Goal: Information Seeking & Learning: Find specific fact

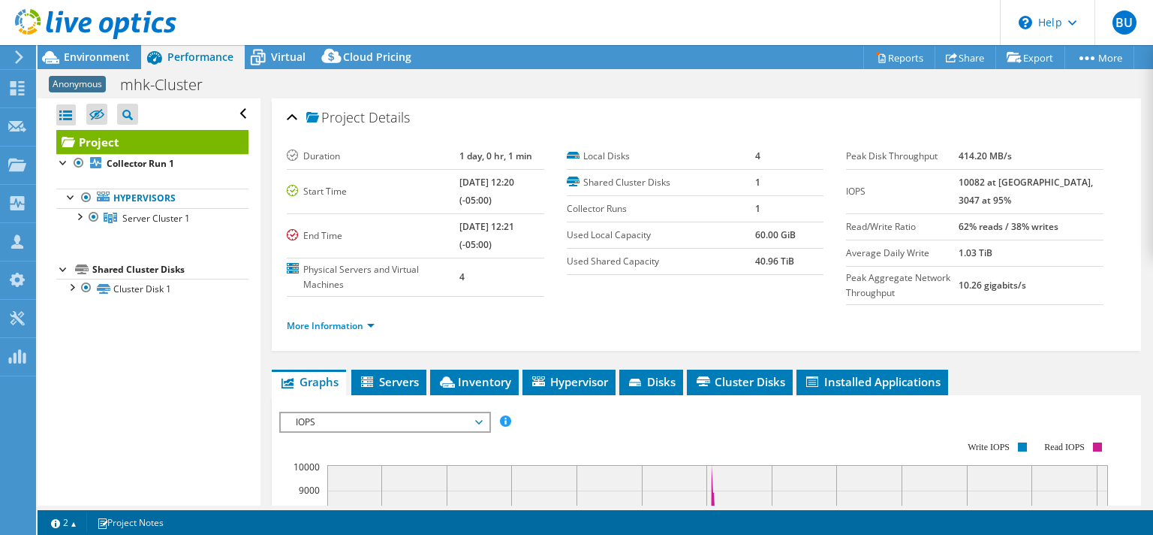
select select "USD"
click at [145, 218] on span "Server Cluster 1" at bounding box center [156, 218] width 68 height 13
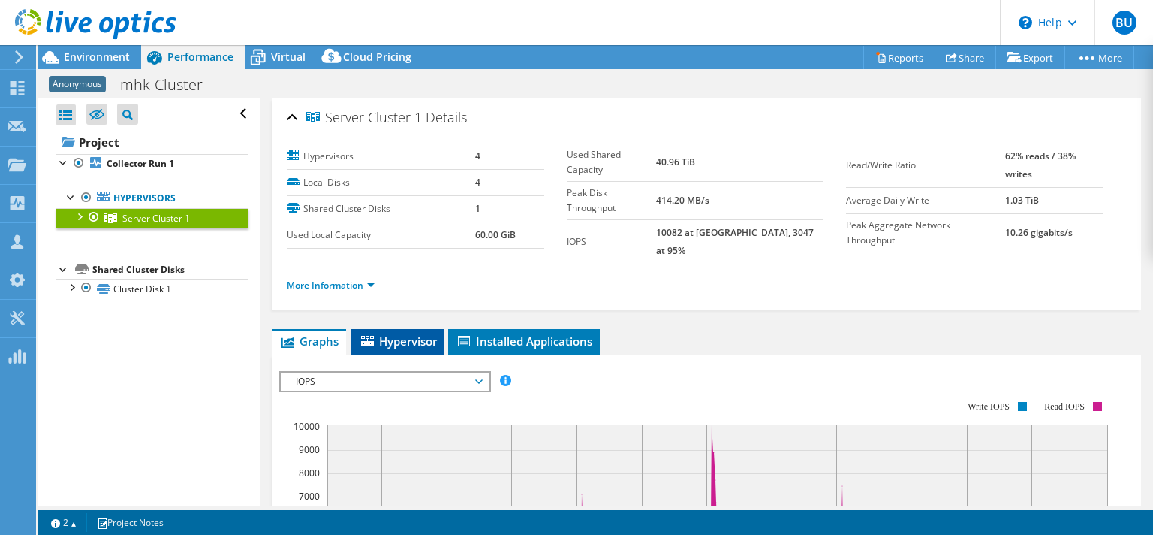
click at [407, 333] on span "Hypervisor" at bounding box center [398, 340] width 78 height 15
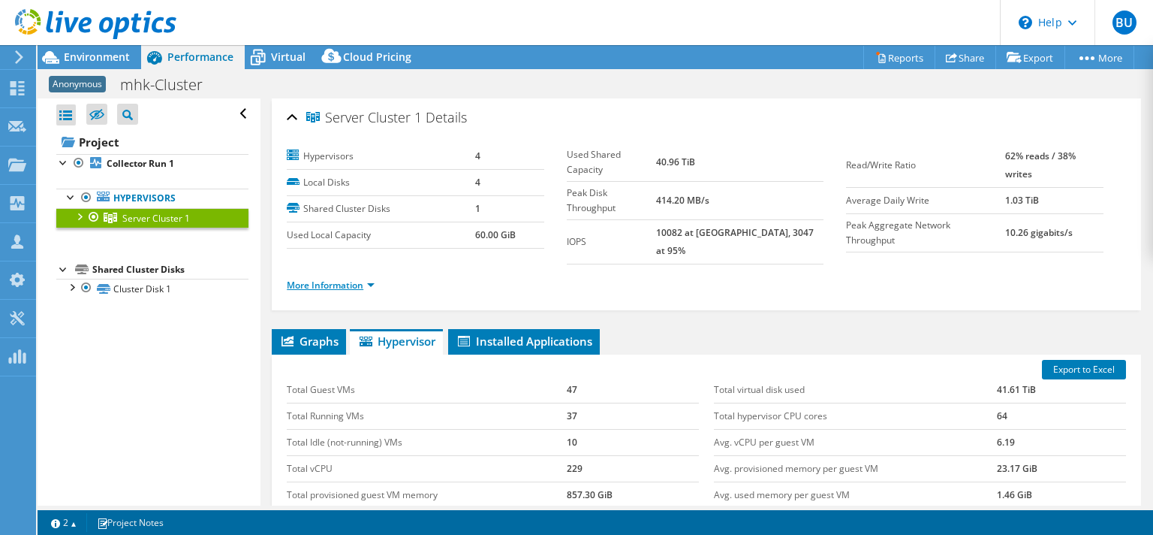
click at [365, 279] on link "More Information" at bounding box center [331, 285] width 88 height 13
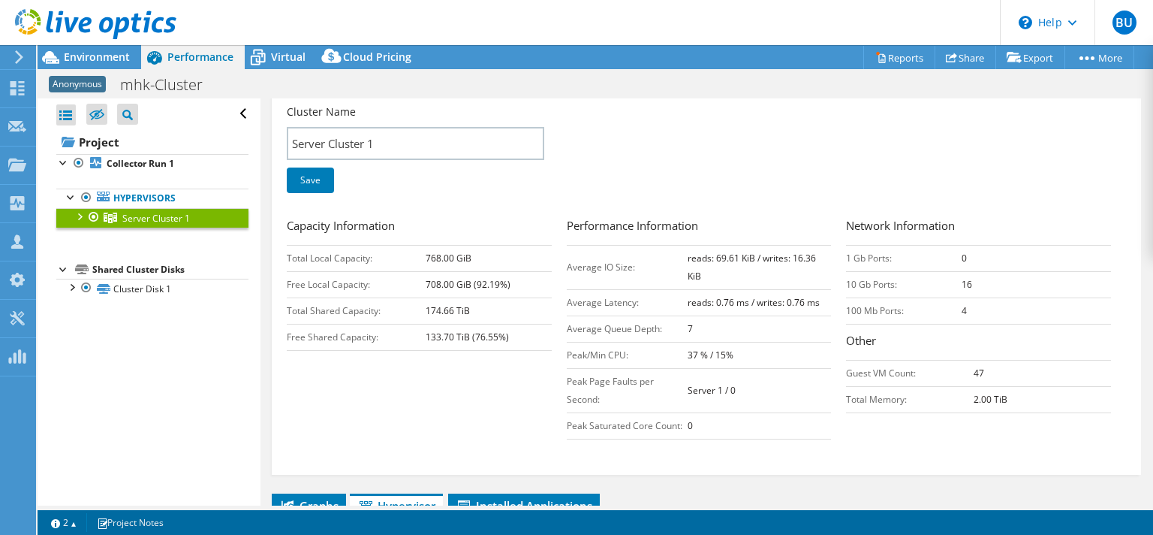
scroll to position [216, 0]
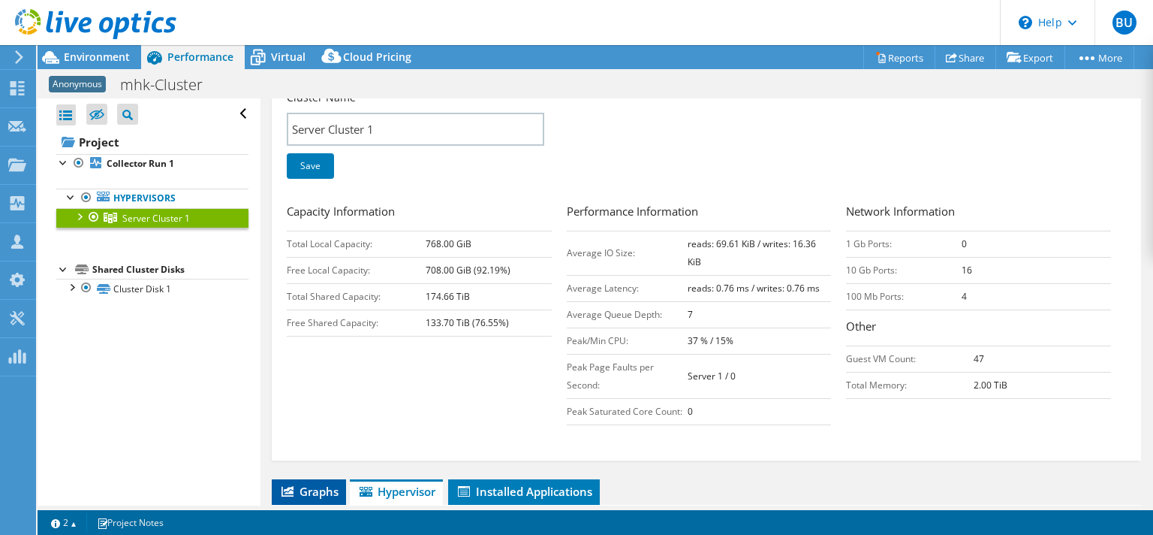
click at [312, 484] on span "Graphs" at bounding box center [308, 491] width 59 height 15
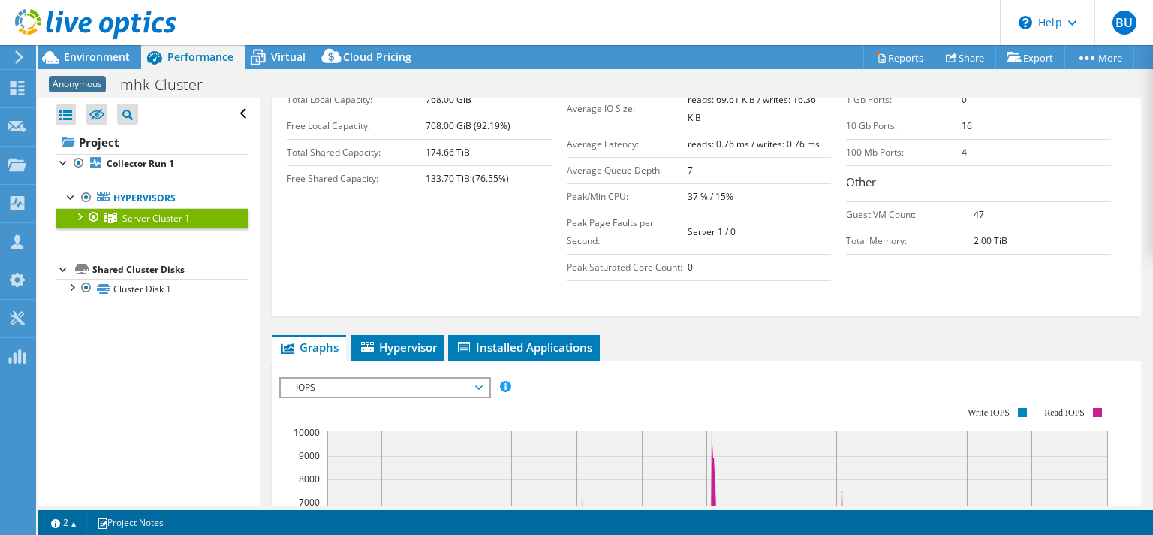
scroll to position [72, 0]
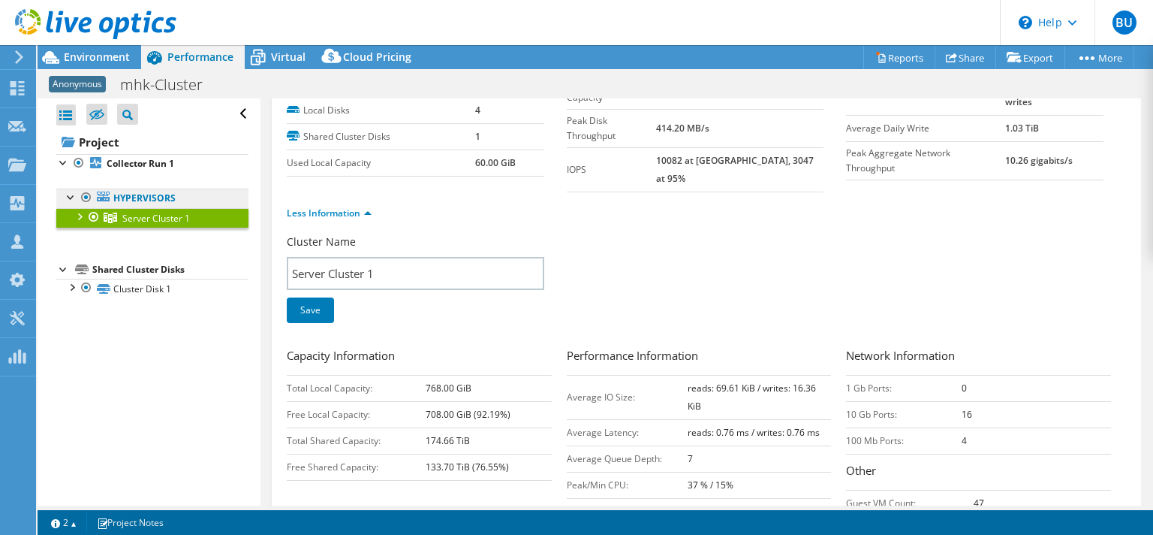
click at [135, 194] on link "Hypervisors" at bounding box center [152, 198] width 192 height 20
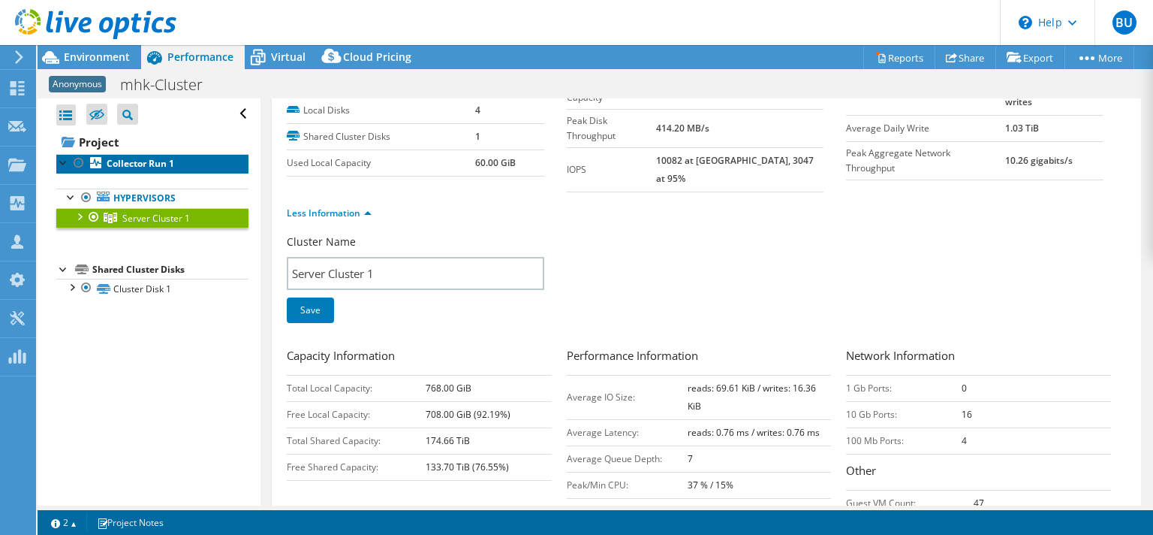
click at [143, 158] on b "Collector Run 1" at bounding box center [141, 163] width 68 height 13
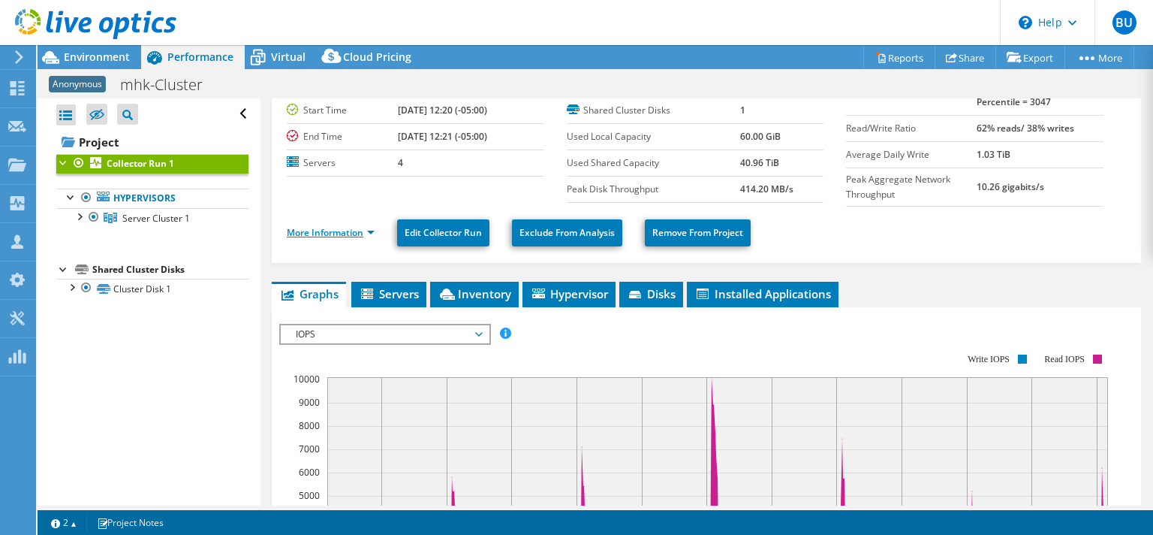
click at [346, 230] on link "More Information" at bounding box center [331, 232] width 88 height 13
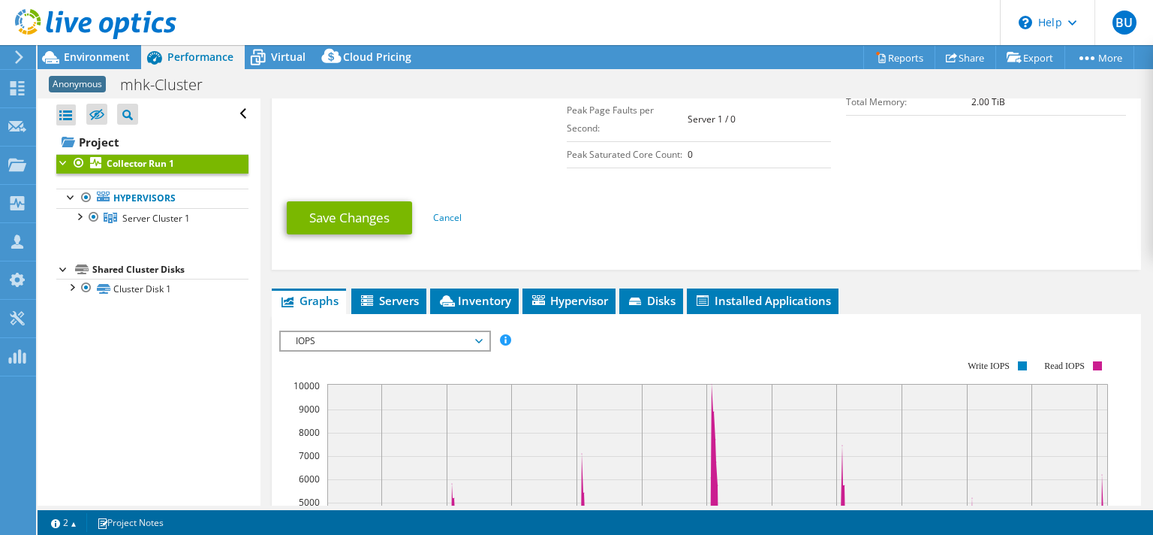
scroll to position [432, 0]
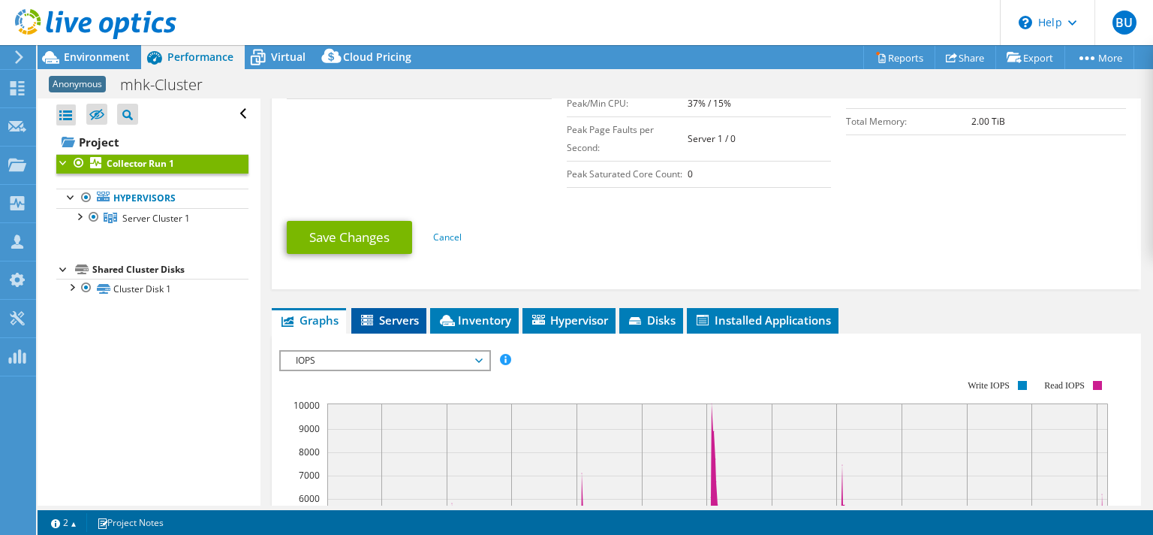
click at [392, 312] on span "Servers" at bounding box center [389, 319] width 60 height 15
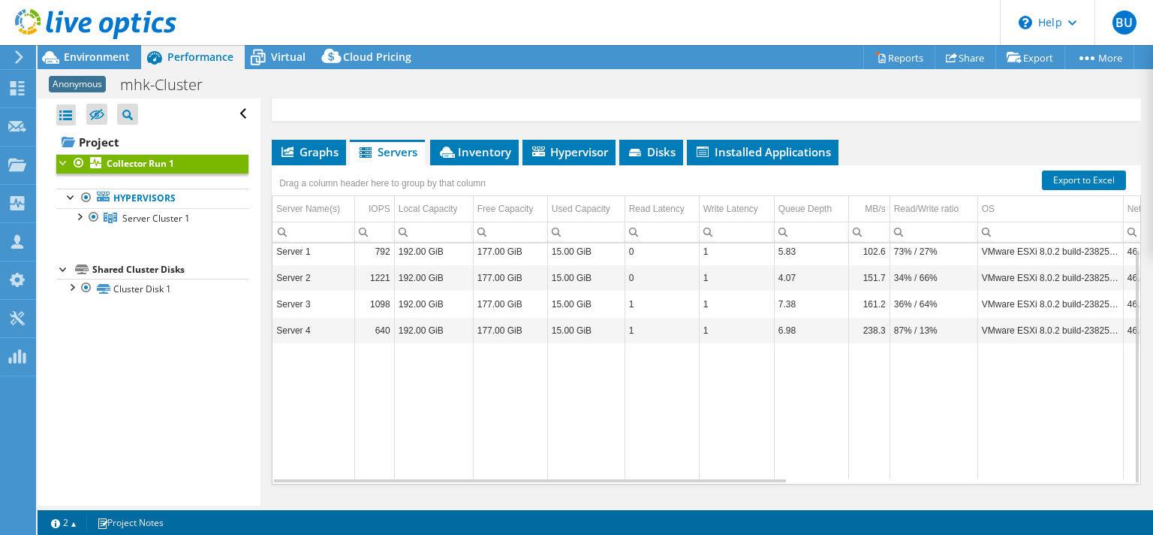
scroll to position [634, 0]
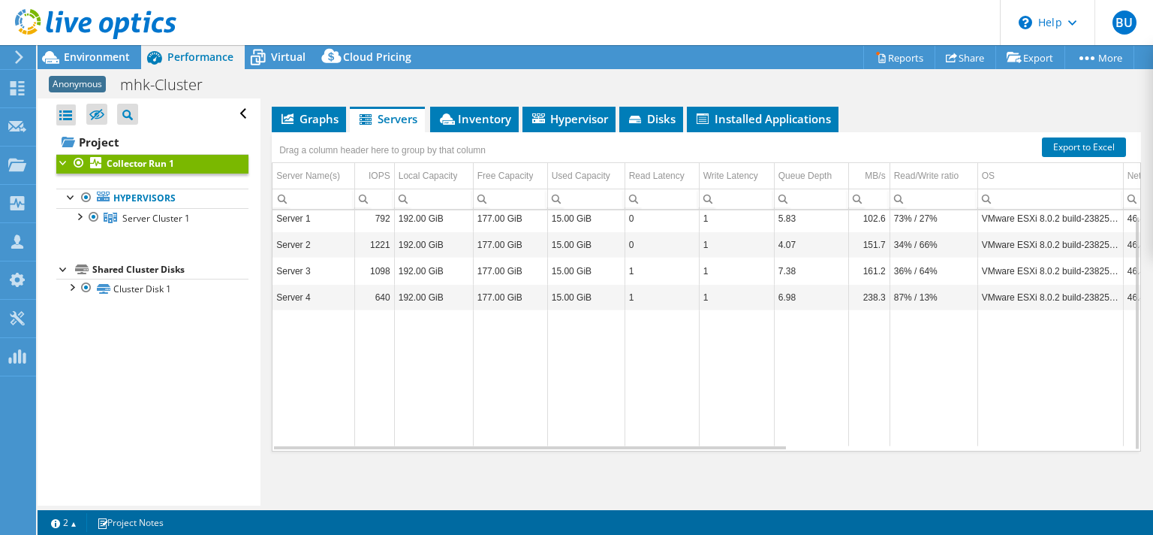
click at [1040, 291] on td "VMware ESXi 8.0.2 build-23825572" at bounding box center [1051, 297] width 146 height 26
click at [1038, 289] on td "VMware ESXi 8.0.2 build-23825572" at bounding box center [1051, 297] width 146 height 26
click at [1036, 289] on td "VMware ESXi 8.0.2 build-23825572" at bounding box center [1051, 297] width 146 height 26
click at [1035, 289] on td "VMware ESXi 8.0.2 build-23825572" at bounding box center [1051, 297] width 146 height 26
drag, startPoint x: 984, startPoint y: 290, endPoint x: 1118, endPoint y: 288, distance: 133.6
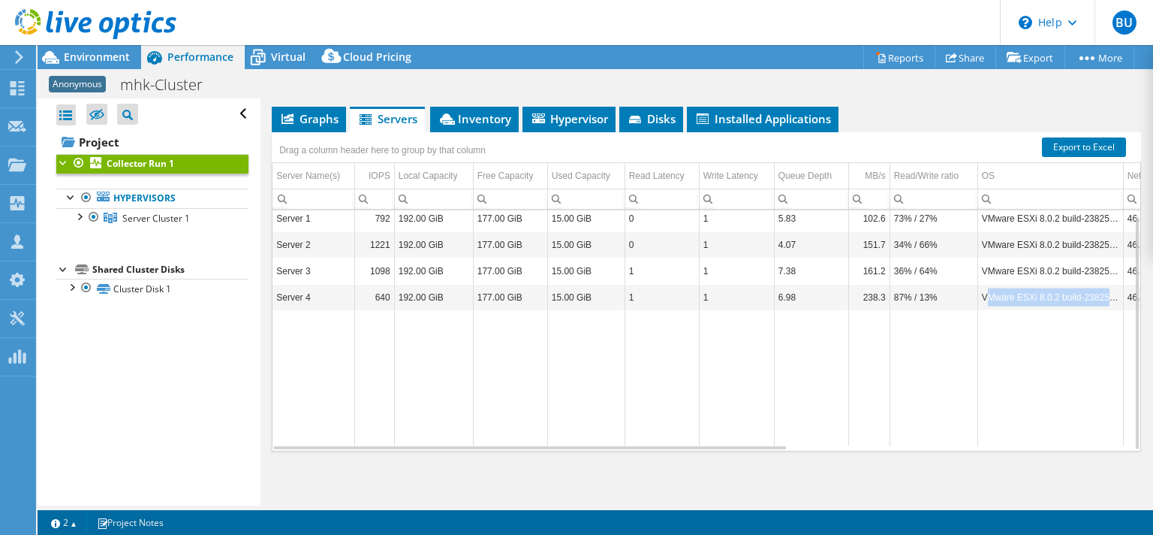
click at [1118, 288] on td "VMware ESXi 8.0.2 build-23825572" at bounding box center [1051, 297] width 146 height 26
click at [1055, 333] on td "Data grid" at bounding box center [1051, 377] width 146 height 135
drag, startPoint x: 1038, startPoint y: 291, endPoint x: 1119, endPoint y: 292, distance: 81.8
click at [1119, 292] on td "VMware ESXi 8.0.2 build-23825572" at bounding box center [1051, 297] width 146 height 26
copy td "8.0.2 build-23825572"
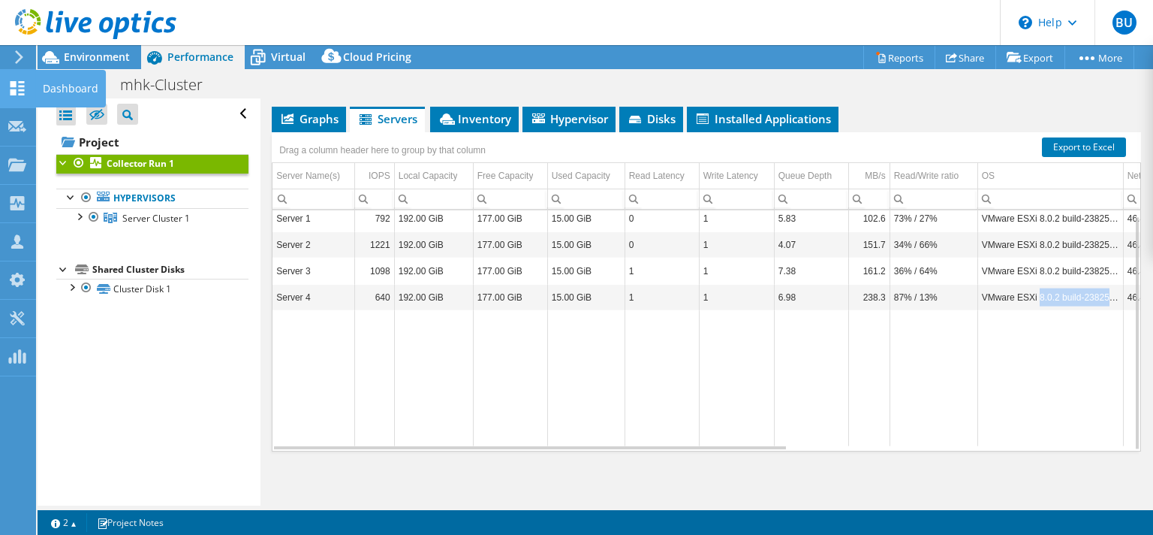
click at [17, 87] on icon at bounding box center [17, 88] width 18 height 14
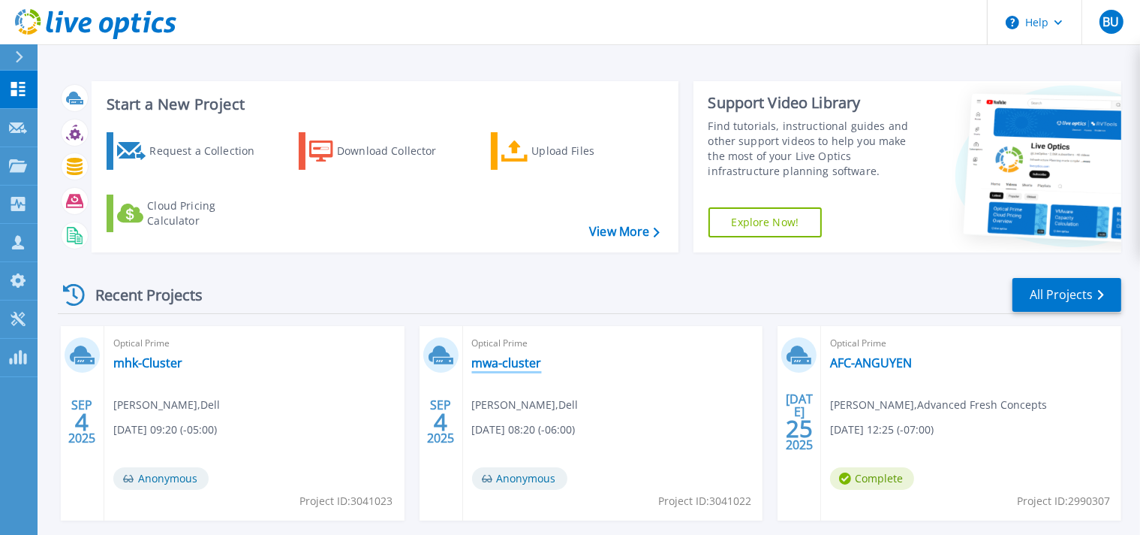
click at [497, 366] on link "mwa-cluster" at bounding box center [507, 362] width 70 height 15
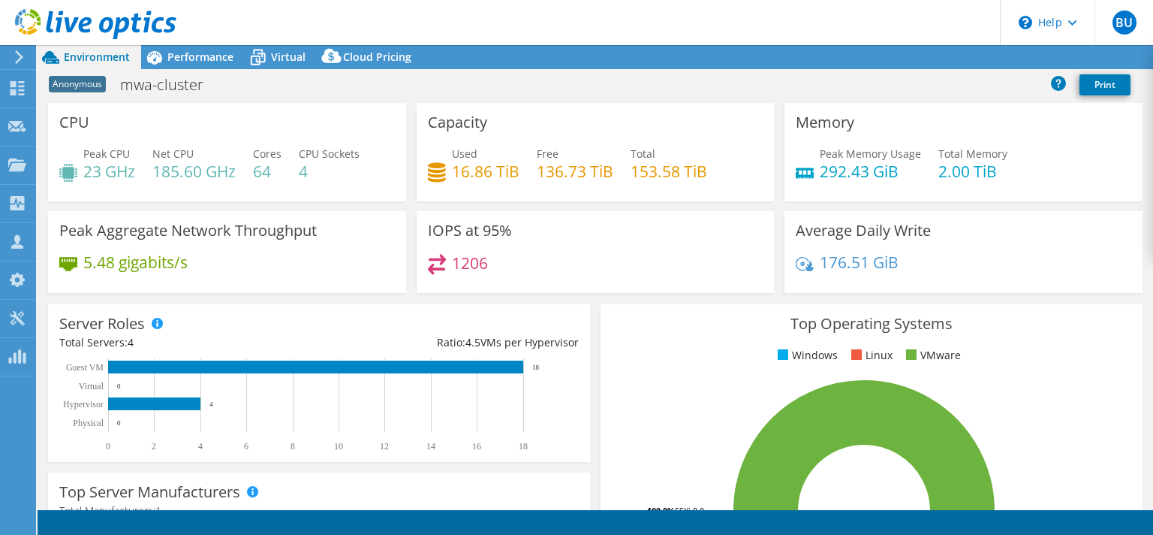
select select "USD"
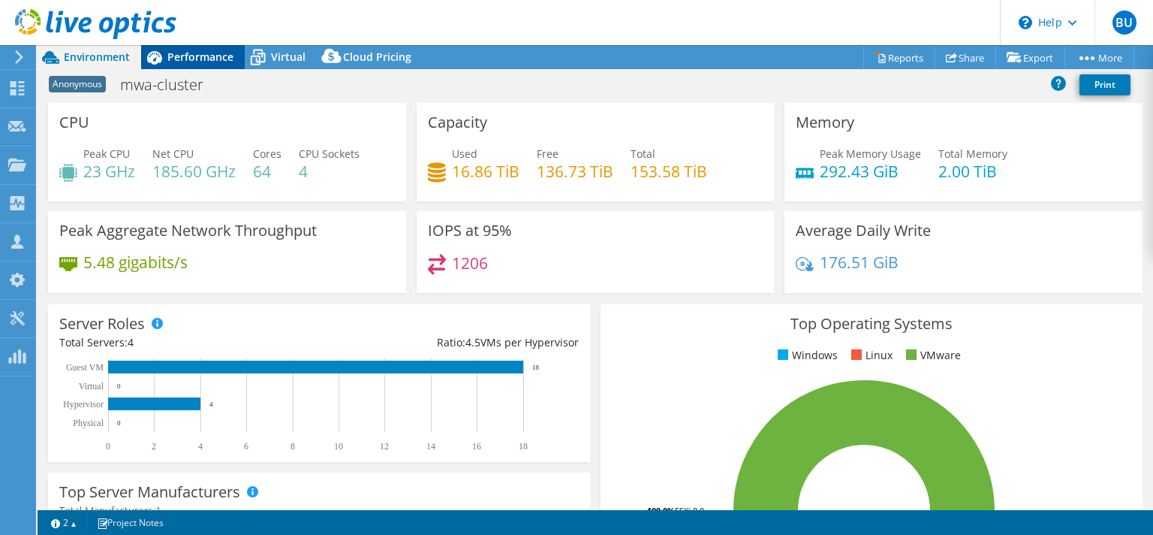
click at [215, 53] on span "Performance" at bounding box center [200, 57] width 66 height 14
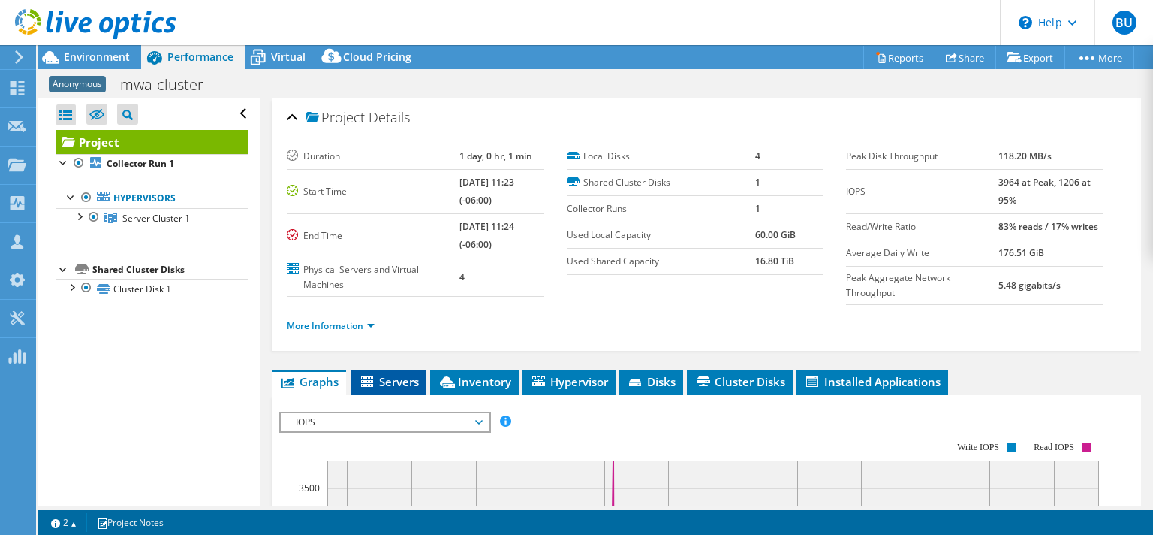
click at [405, 384] on span "Servers" at bounding box center [389, 381] width 60 height 15
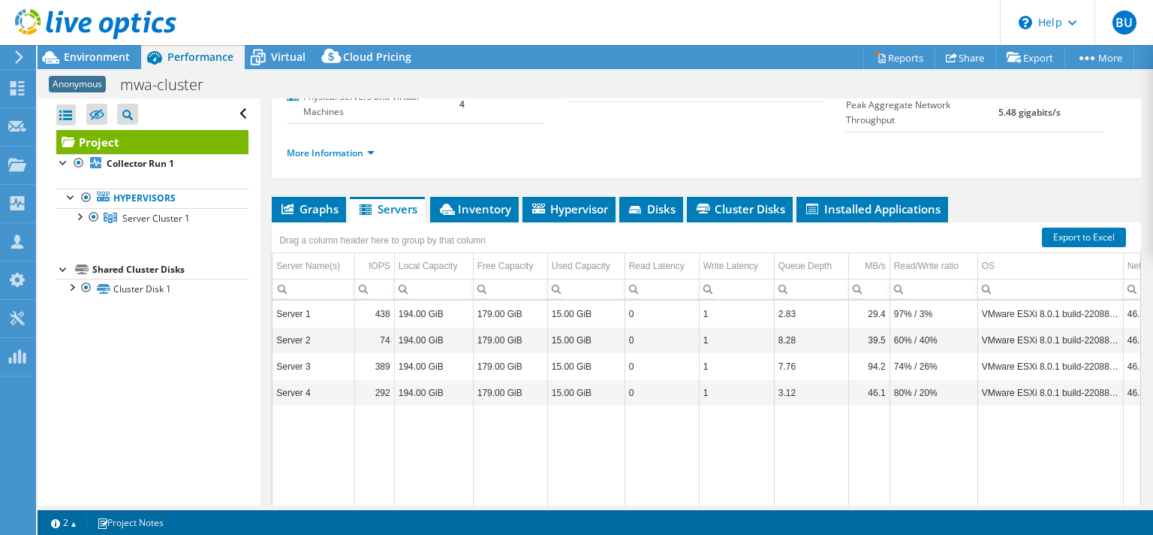
scroll to position [216, 0]
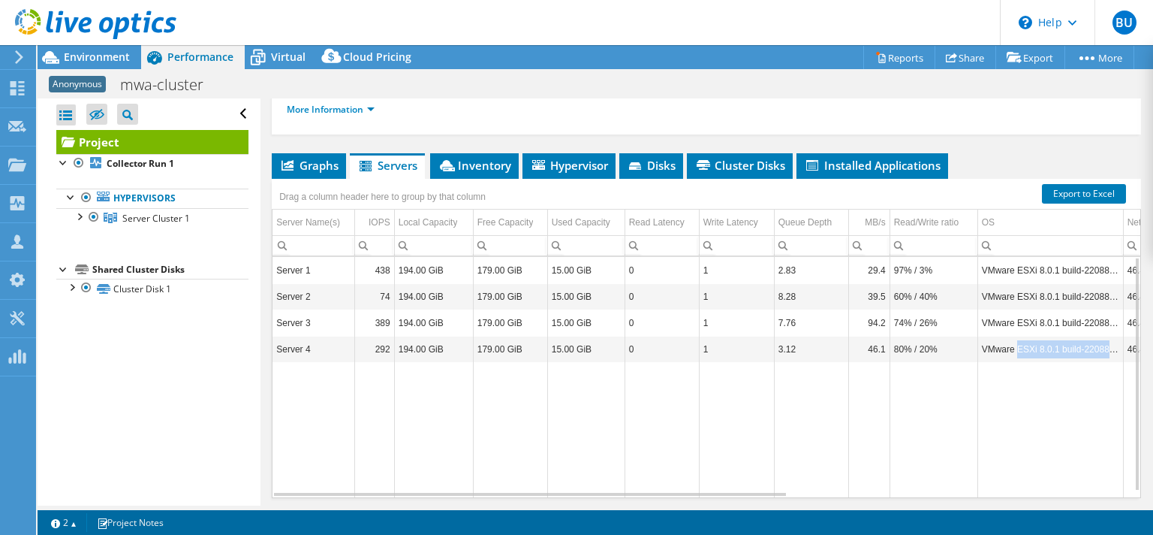
drag, startPoint x: 1017, startPoint y: 345, endPoint x: 1118, endPoint y: 350, distance: 100.7
click at [1118, 350] on td "VMware ESXi 8.0.1 build-22088125" at bounding box center [1051, 349] width 146 height 26
copy td "ESXi 8.0.1 build-22088125"
